Goal: Find specific fact: Find specific fact

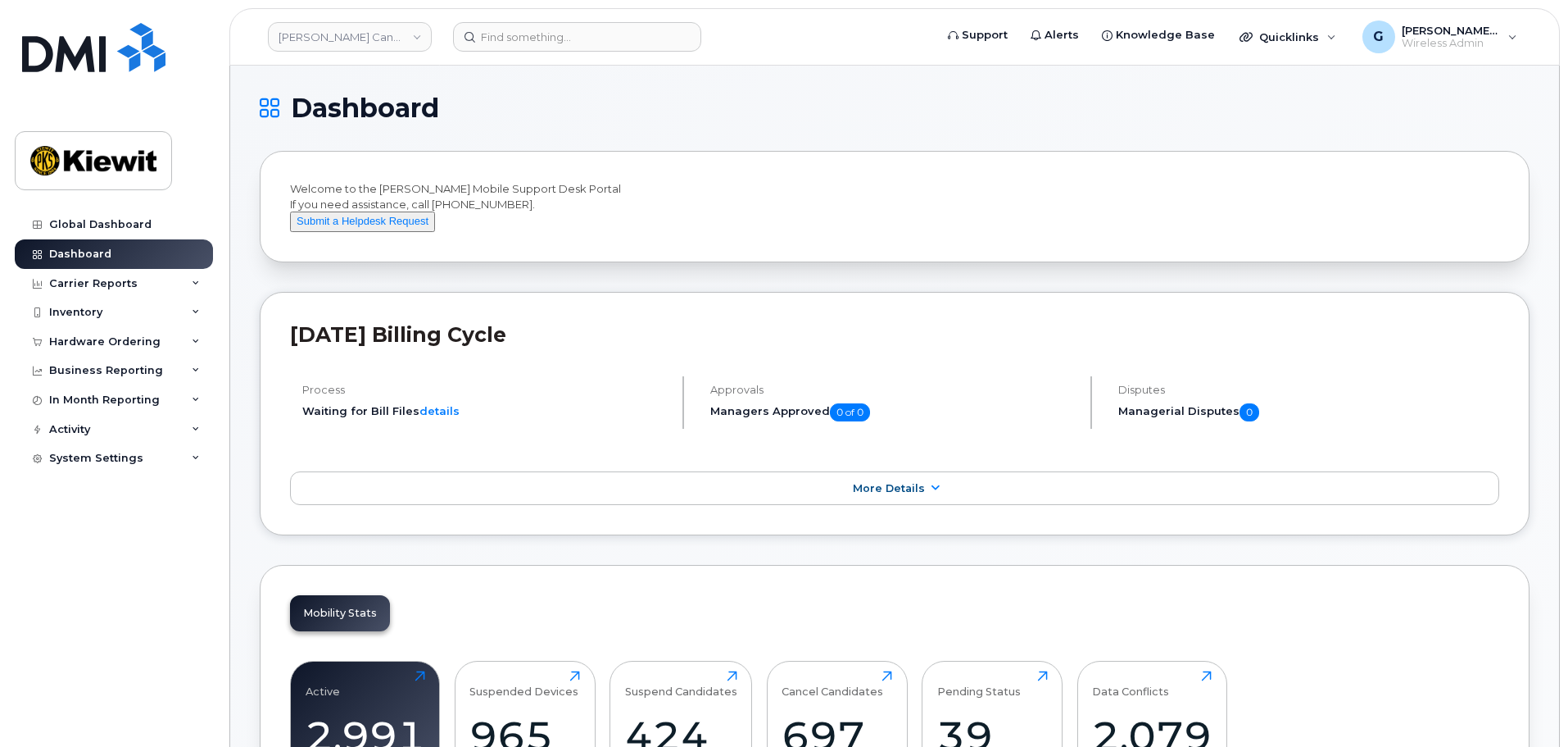
click at [524, 20] on header "Kiewit Canada Inc Support Alerts Knowledge Base Quicklinks Suspend / Cancel Dev…" at bounding box center [894, 37] width 1330 height 57
click at [525, 34] on input at bounding box center [577, 36] width 249 height 29
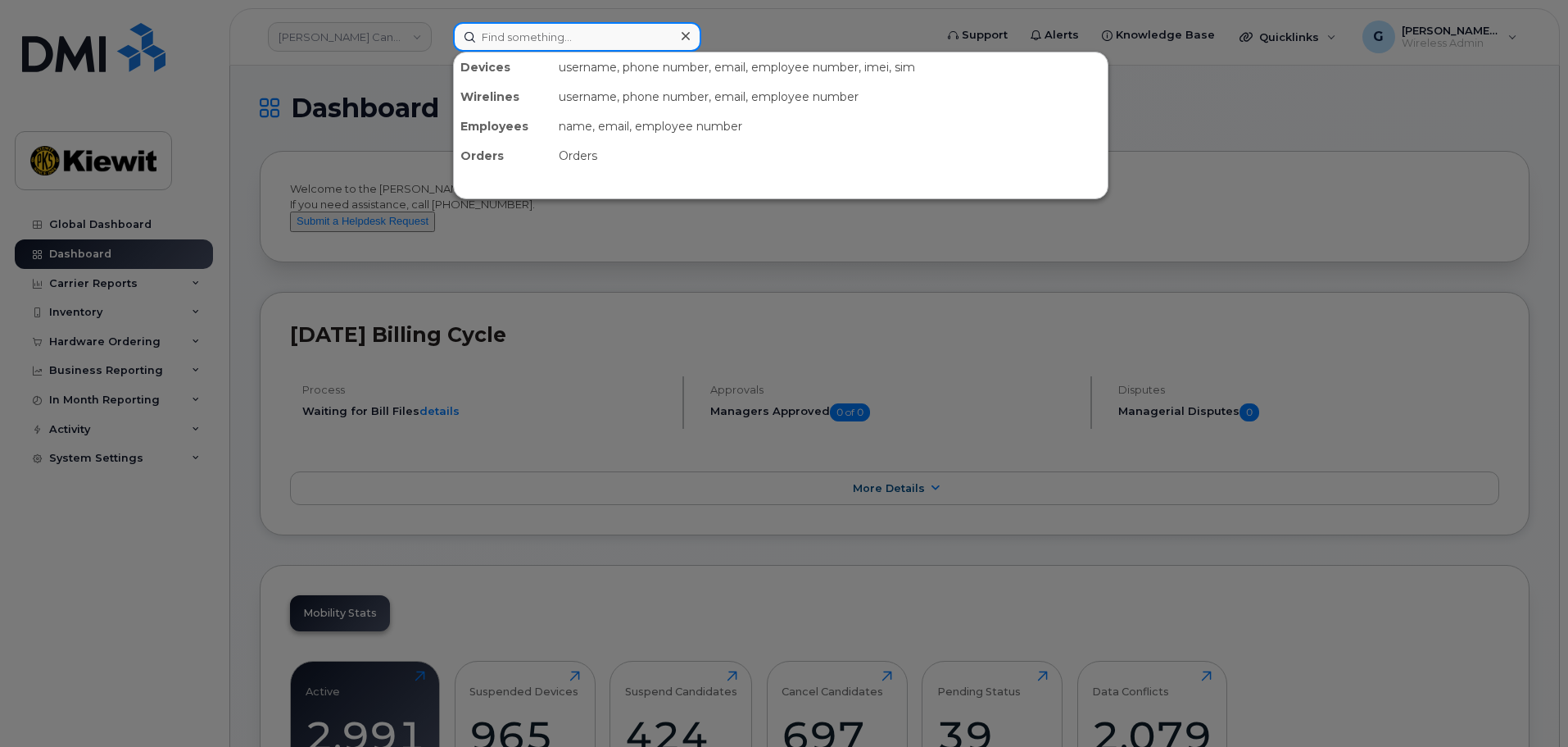
paste input "547566"
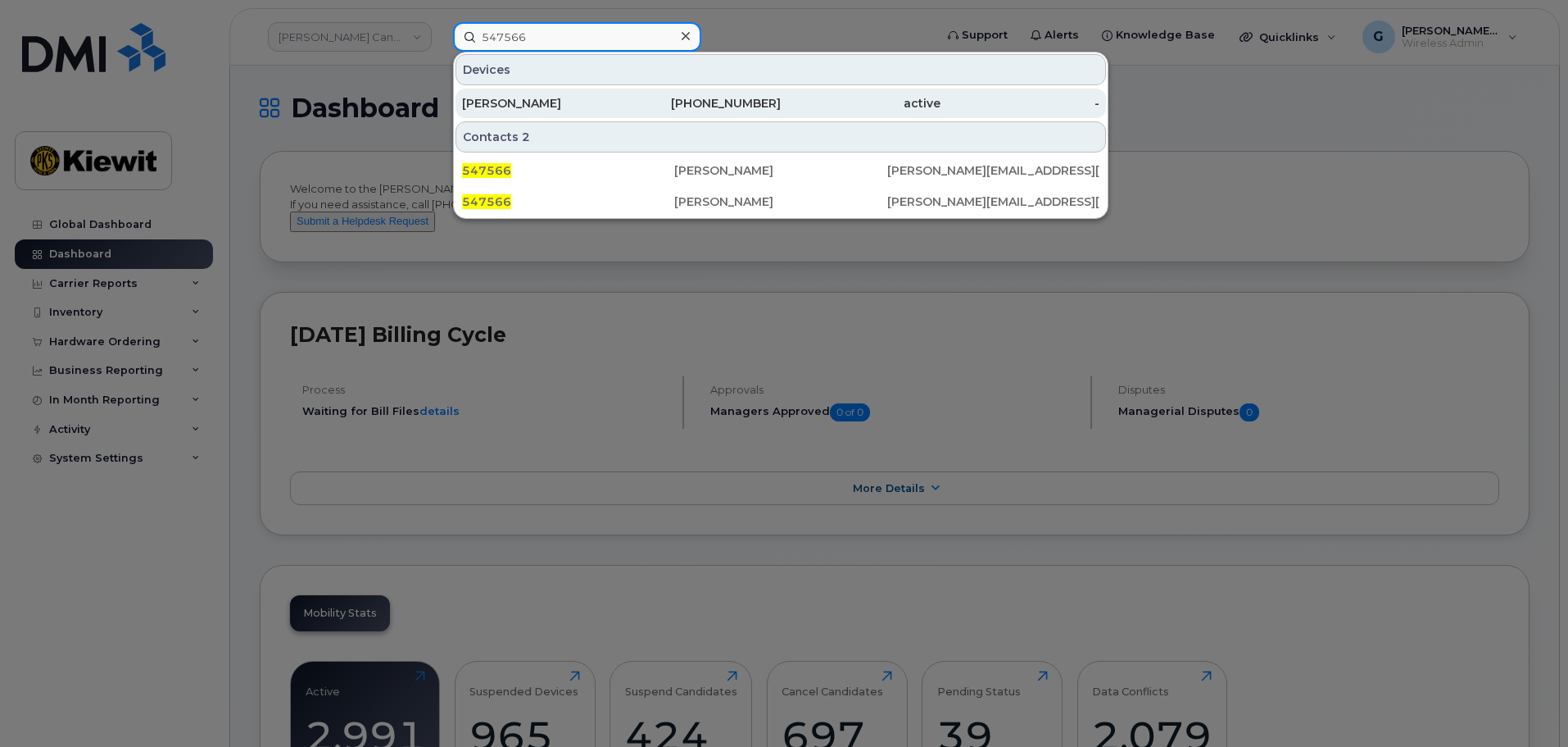
type input "547566"
click at [579, 97] on div "[PERSON_NAME]" at bounding box center [542, 103] width 160 height 17
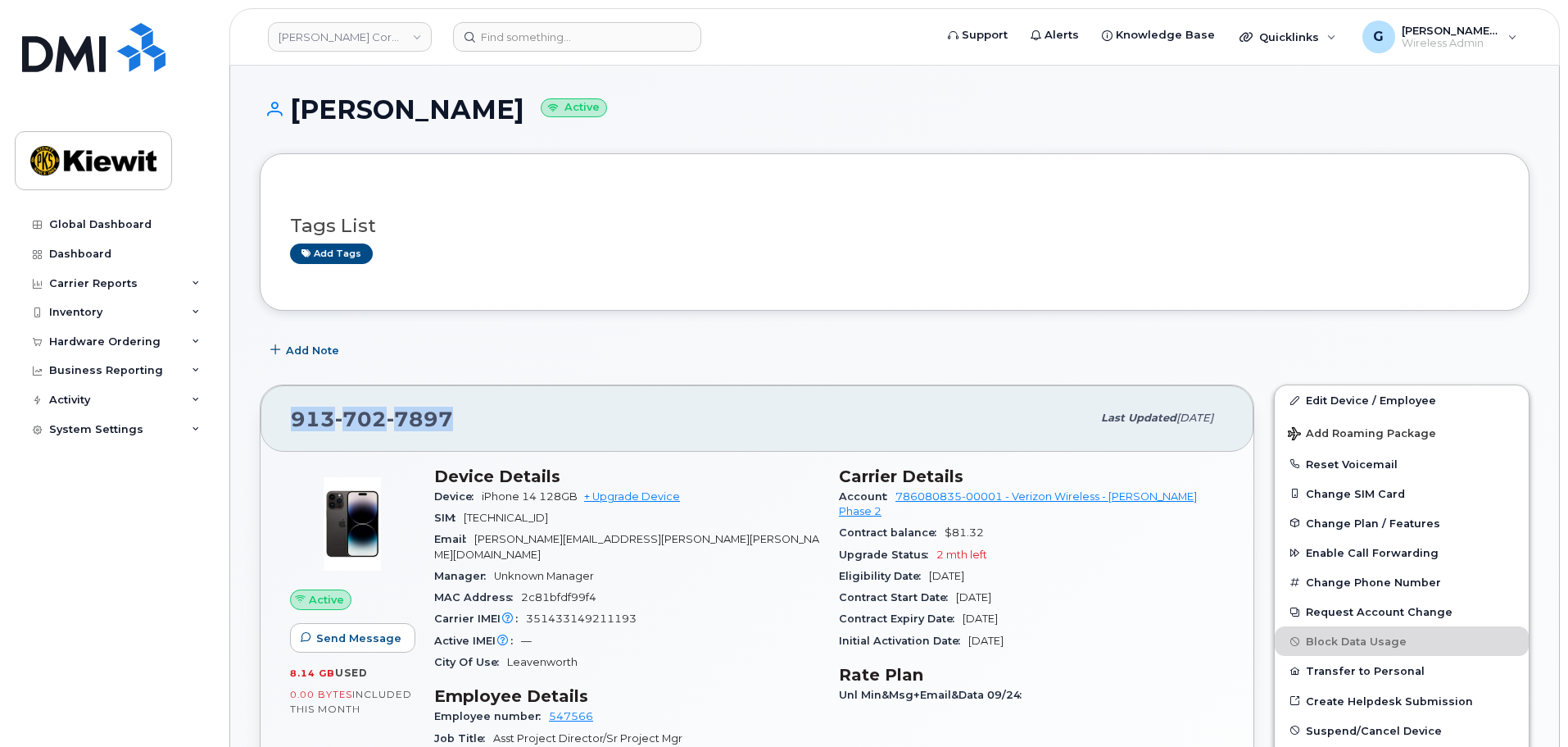
drag, startPoint x: 465, startPoint y: 427, endPoint x: 281, endPoint y: 423, distance: 184.0
click at [281, 423] on div "[PHONE_NUMBER] Last updated [DATE]" at bounding box center [757, 418] width 993 height 66
copy span "[PHONE_NUMBER]"
